Goal: Check status: Check status

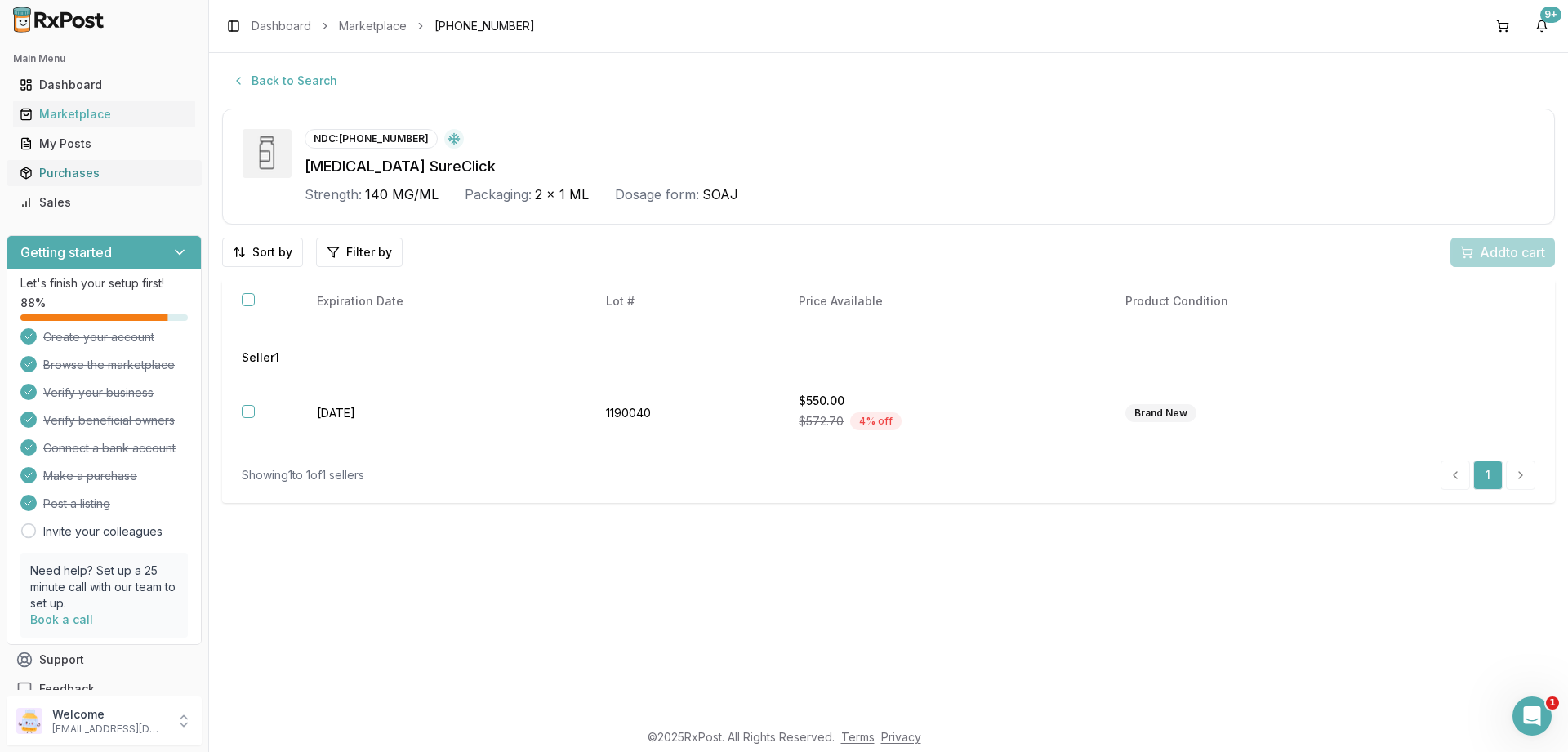
click at [57, 172] on div "Purchases" at bounding box center [104, 173] width 169 height 17
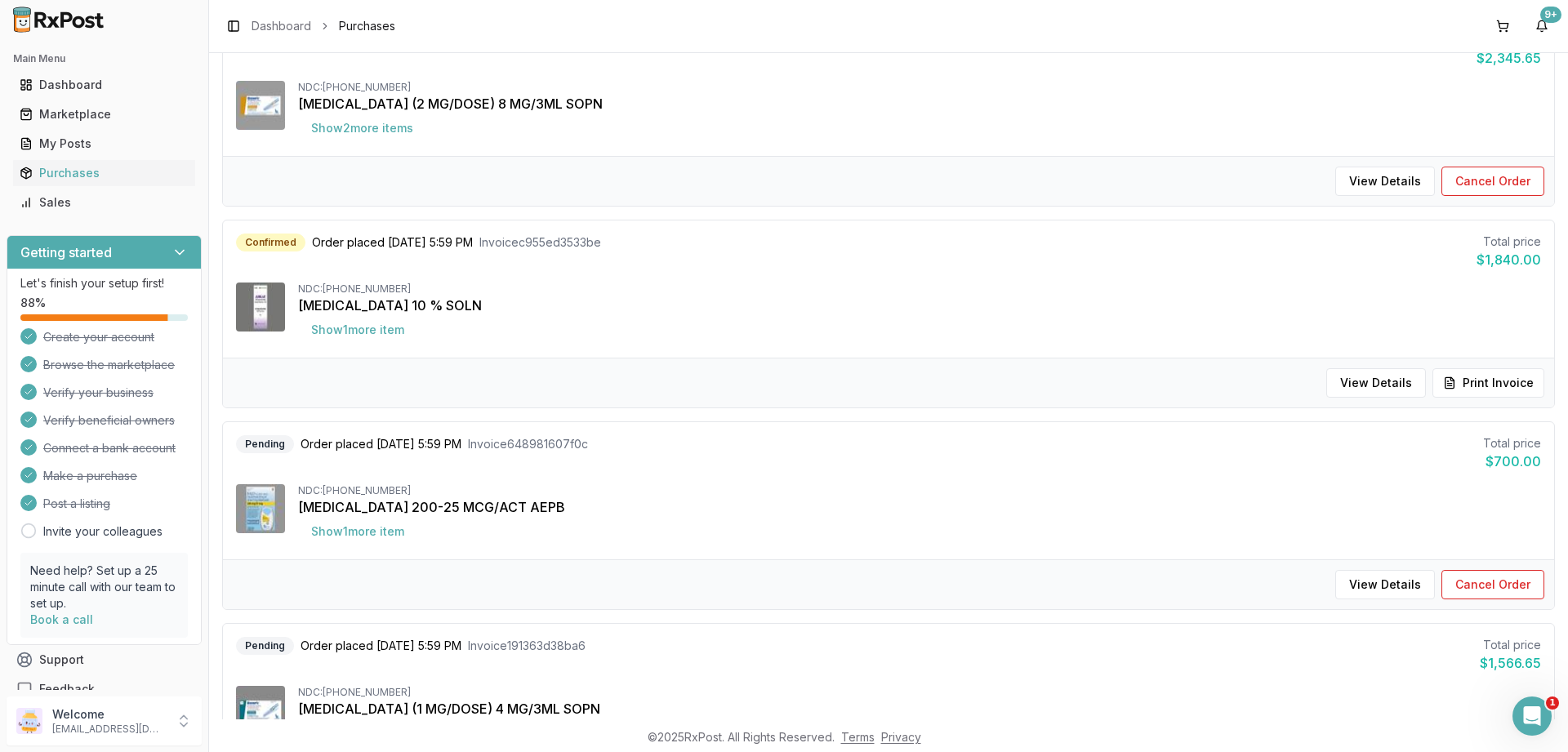
scroll to position [687, 0]
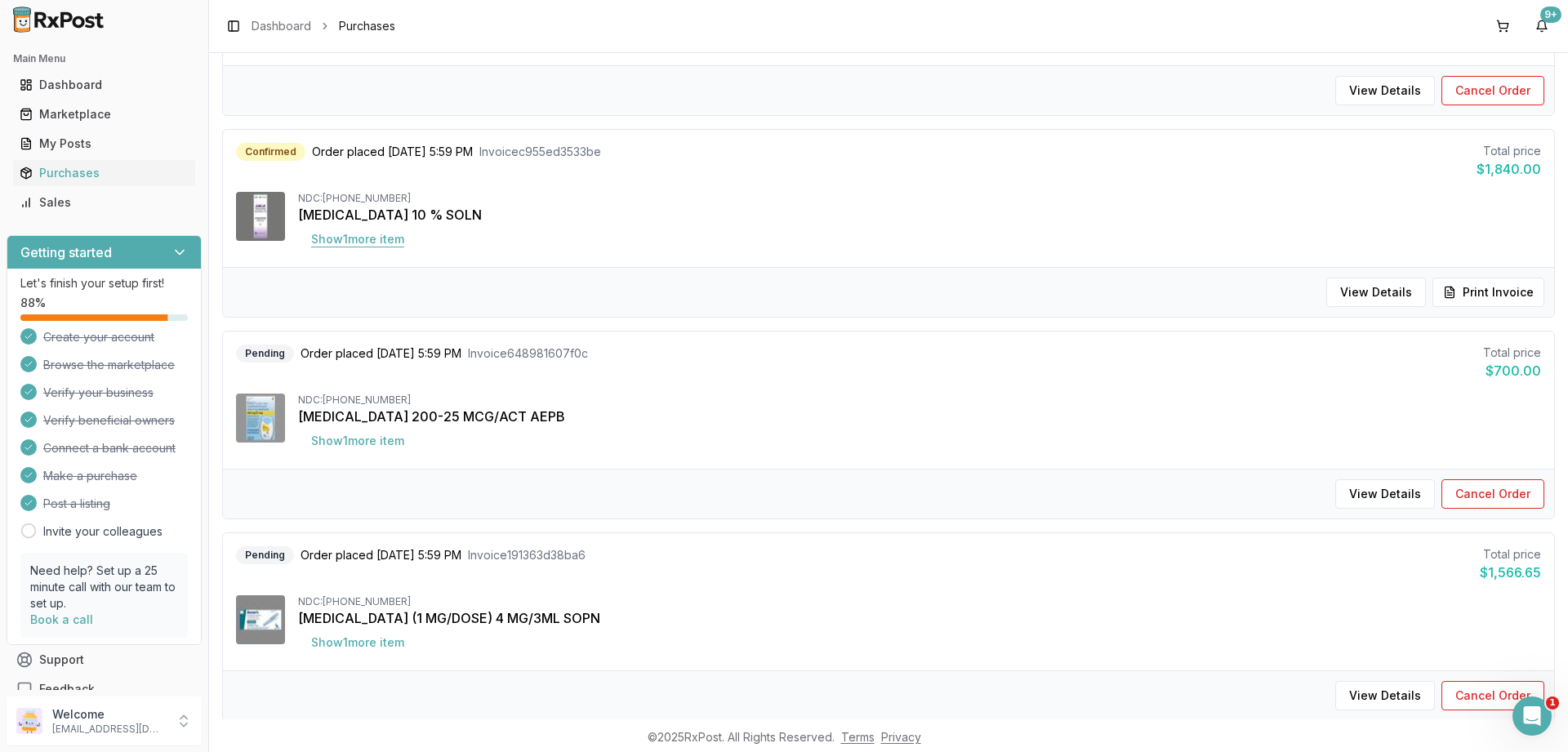
click at [391, 250] on button "Show 1 more item" at bounding box center [358, 239] width 119 height 29
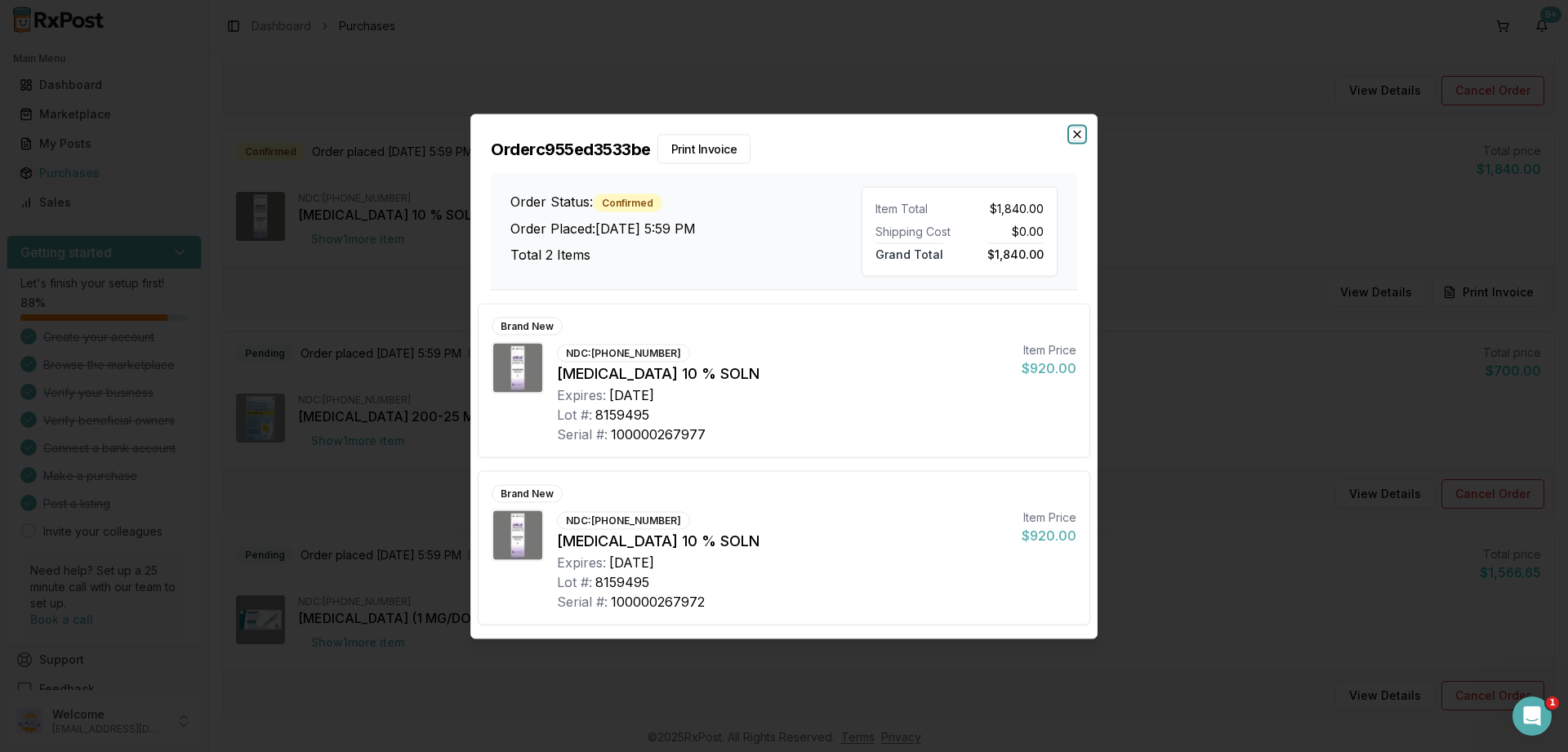
click at [1077, 132] on icon "button" at bounding box center [1078, 134] width 13 height 13
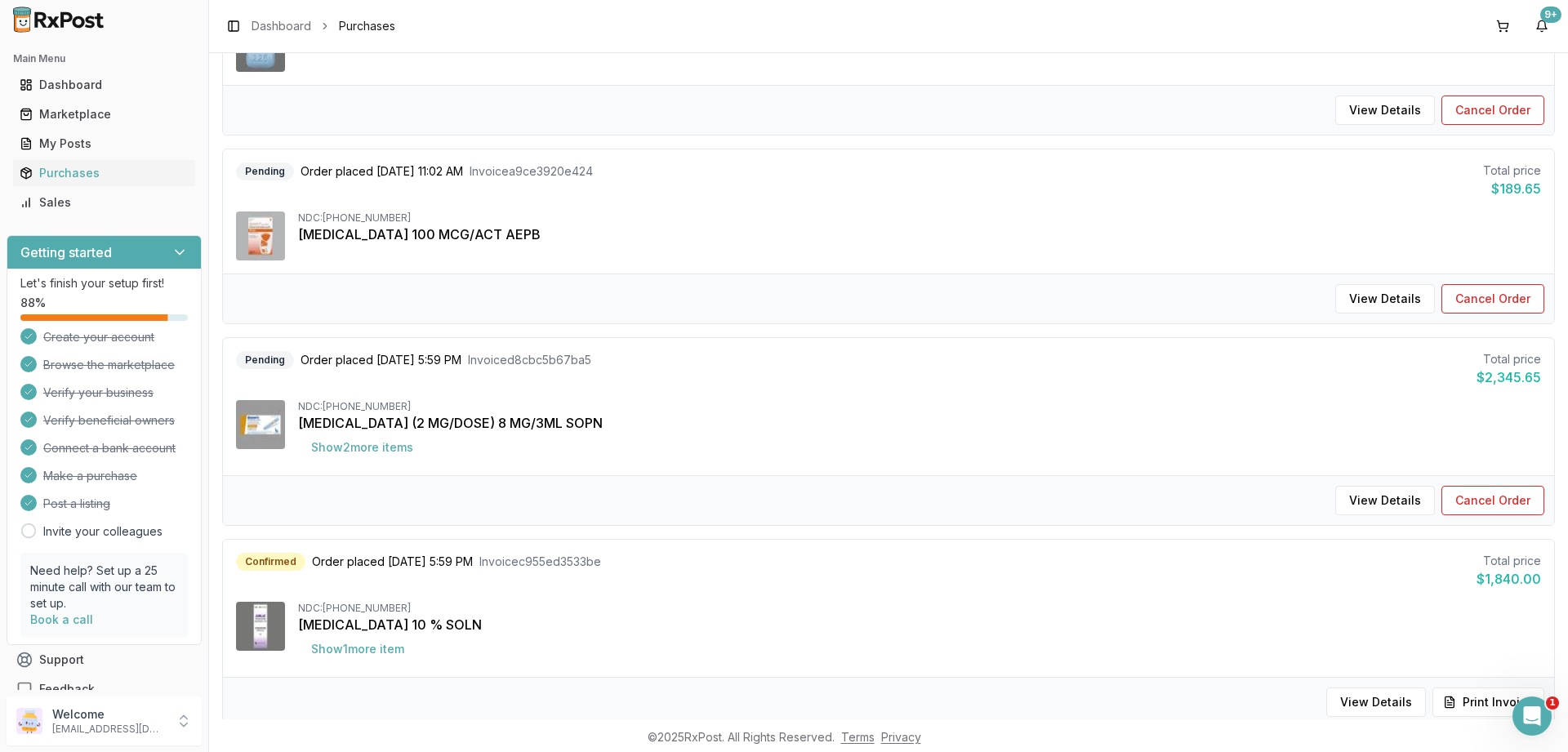
scroll to position [0, 0]
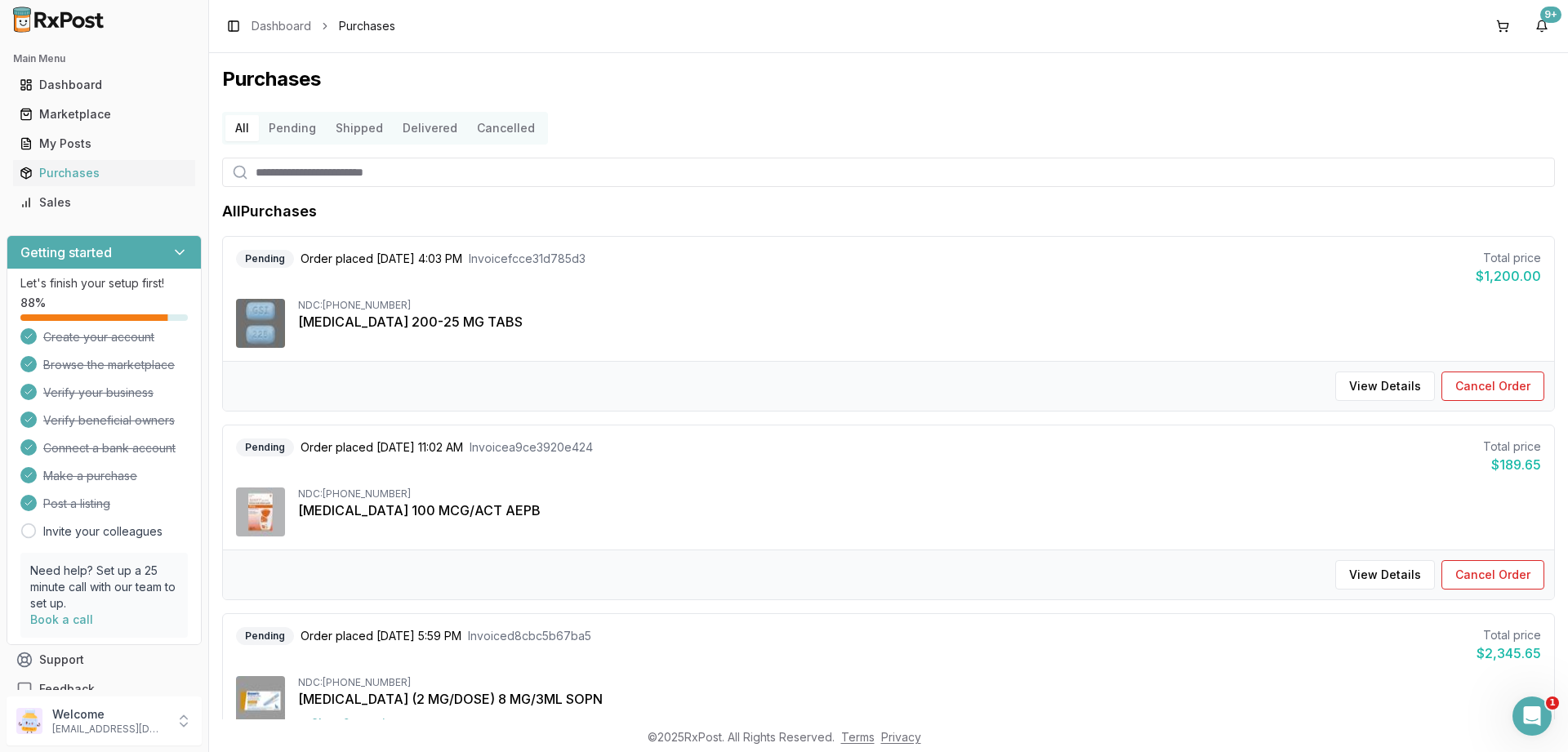
click at [276, 134] on button "Pending" at bounding box center [292, 129] width 67 height 27
click at [343, 132] on button "Shipped" at bounding box center [359, 129] width 67 height 27
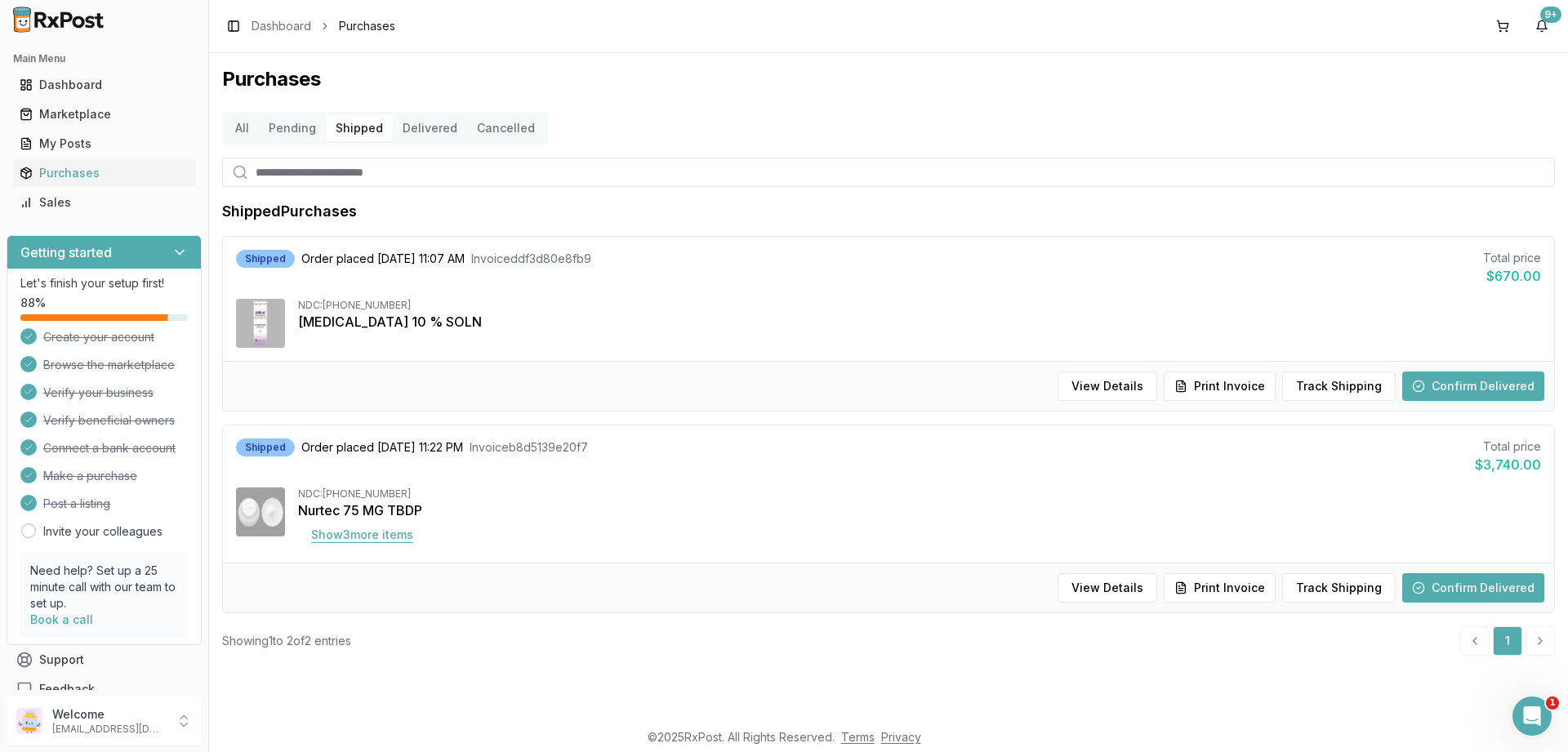
click at [371, 535] on button "Show 3 more item s" at bounding box center [362, 535] width 129 height 29
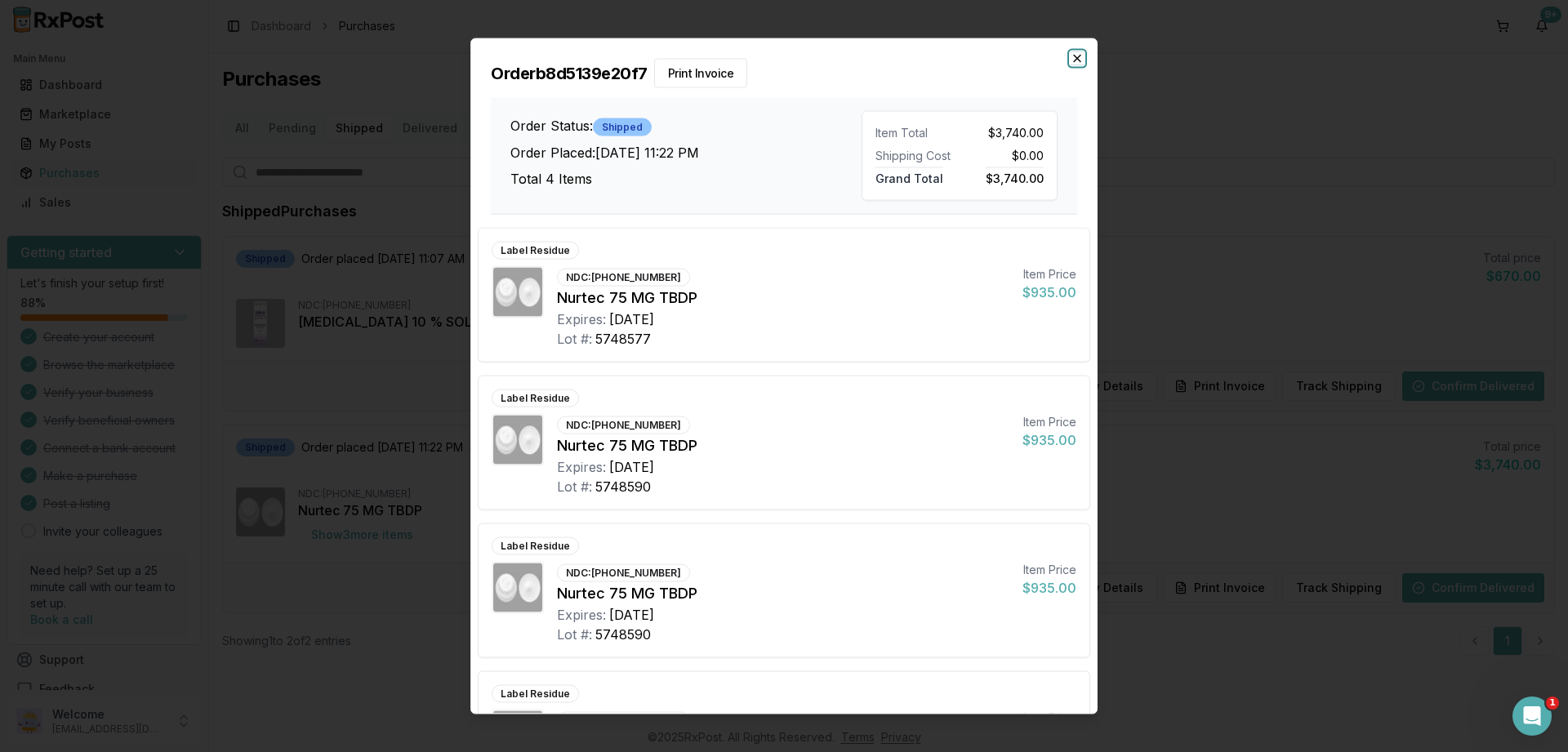
click at [1072, 55] on icon "button" at bounding box center [1078, 58] width 13 height 13
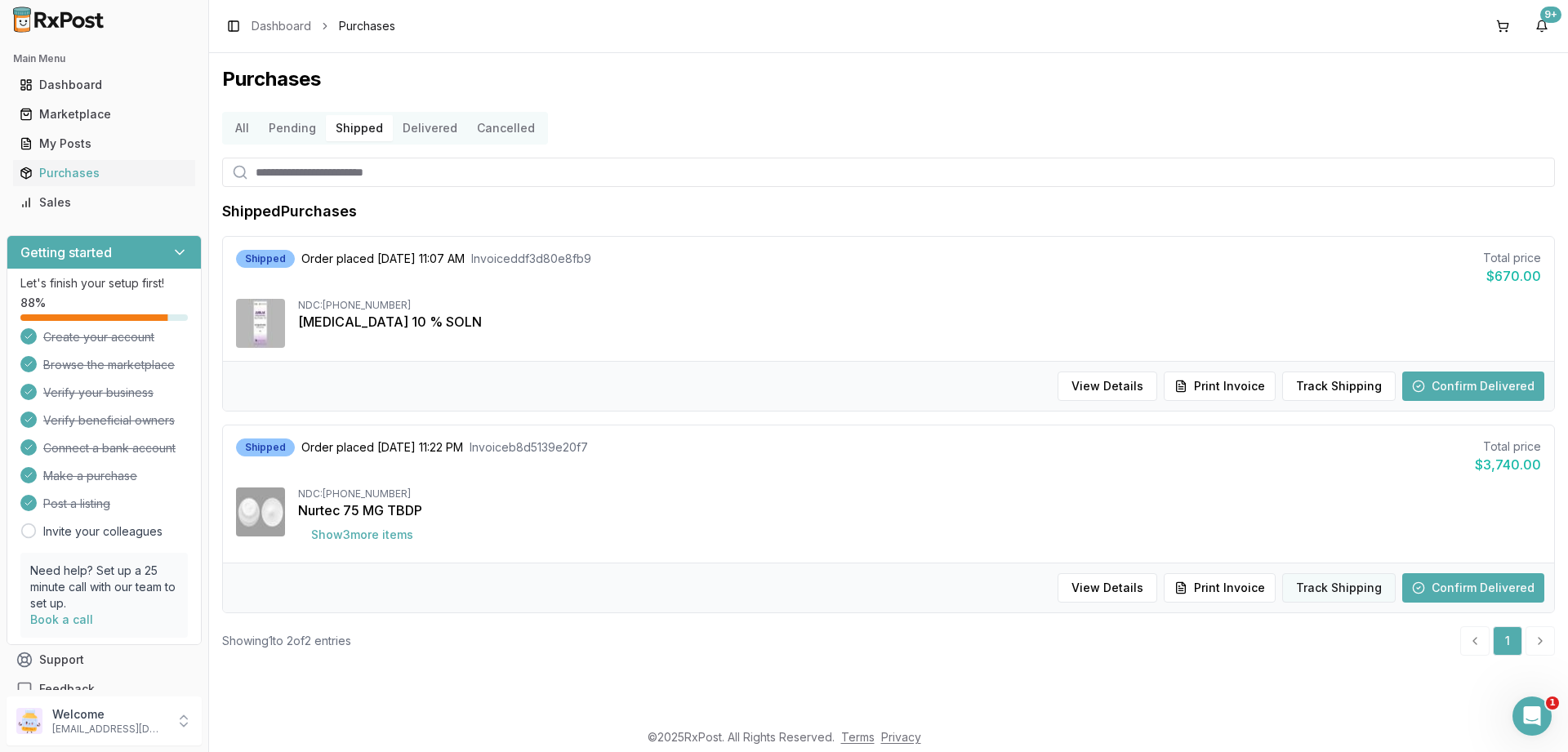
click at [1329, 593] on button "Track Shipping" at bounding box center [1339, 588] width 114 height 29
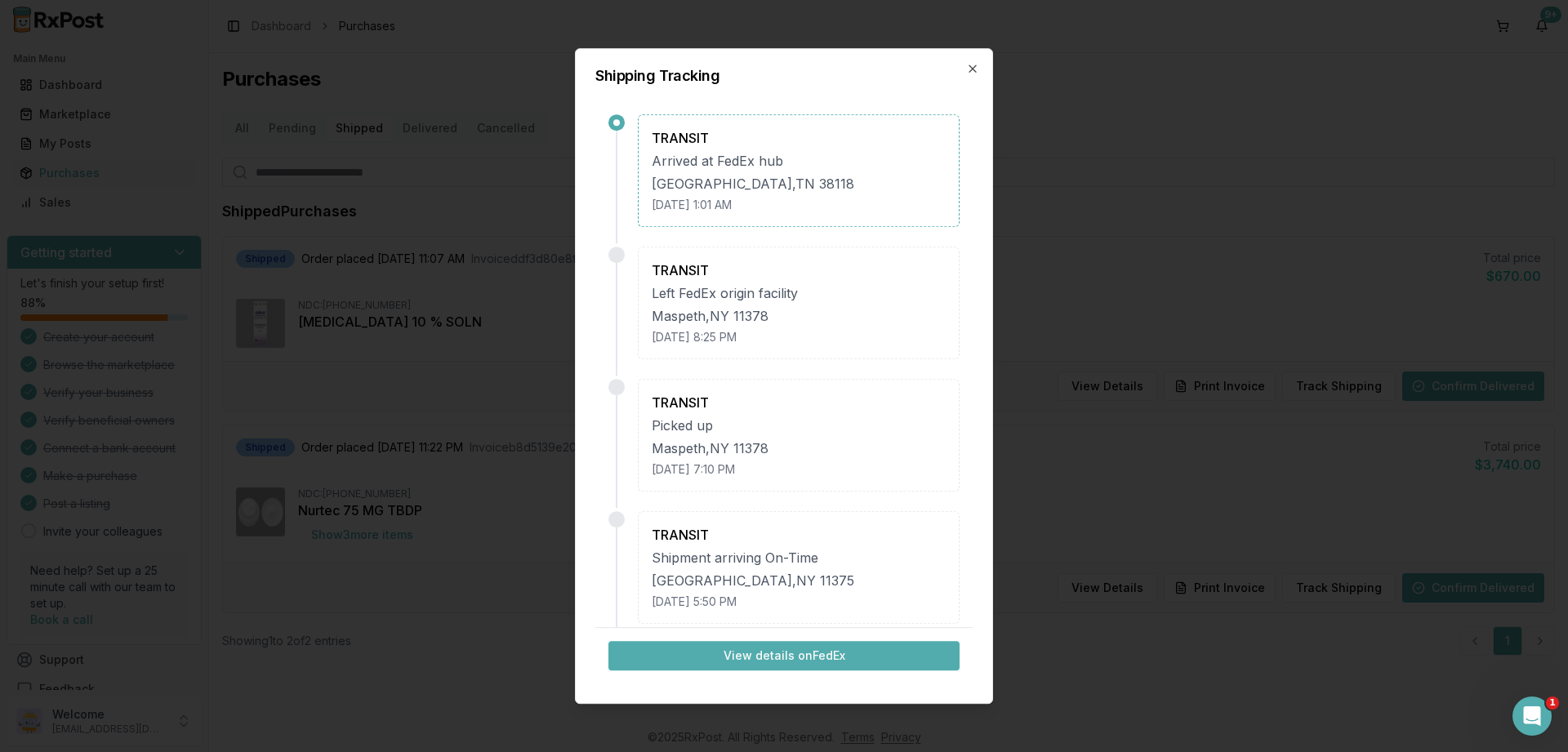
click at [769, 658] on button "View details on FedEx" at bounding box center [784, 655] width 352 height 29
click at [969, 63] on icon "button" at bounding box center [973, 69] width 13 height 13
